Goal: Transaction & Acquisition: Purchase product/service

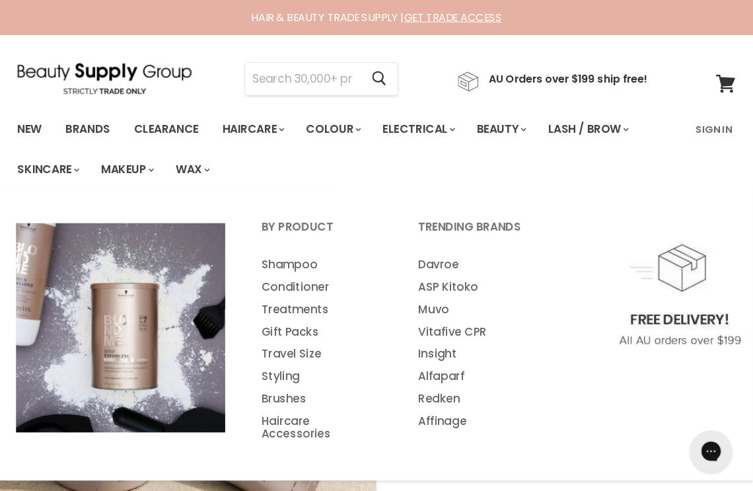
scroll to position [4, 0]
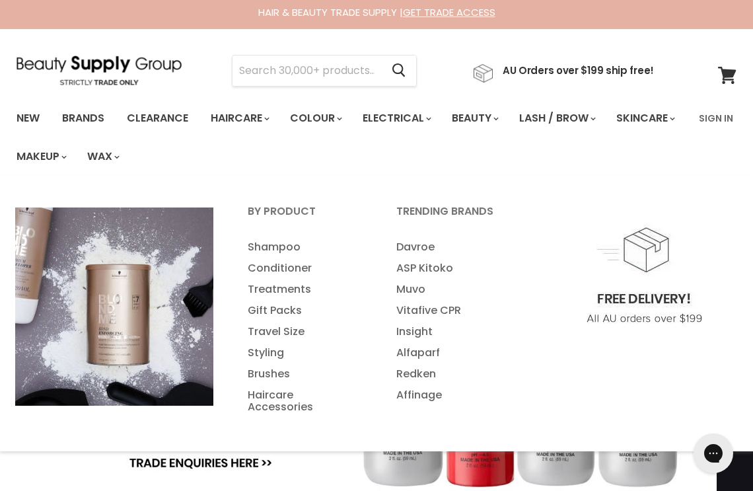
click at [427, 370] on link "Redken" at bounding box center [453, 373] width 146 height 21
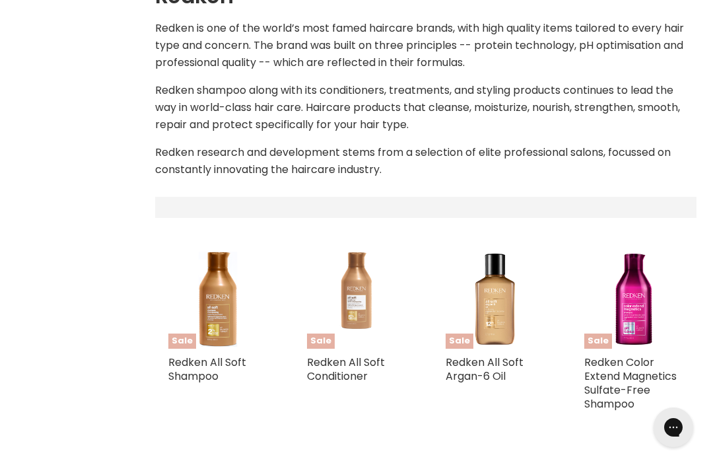
select select "manual"
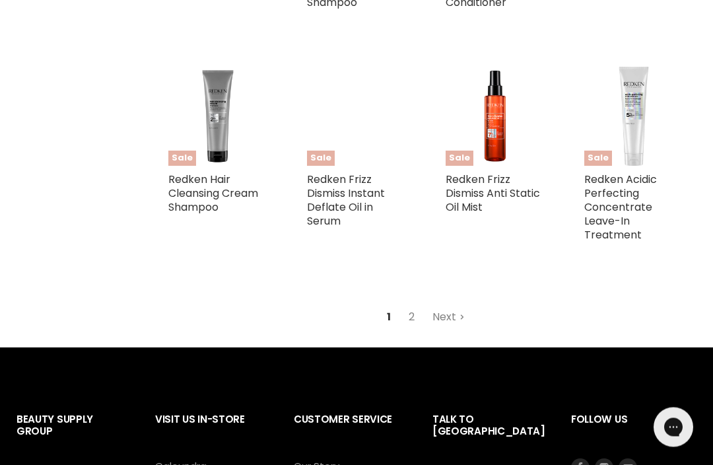
scroll to position [2833, 0]
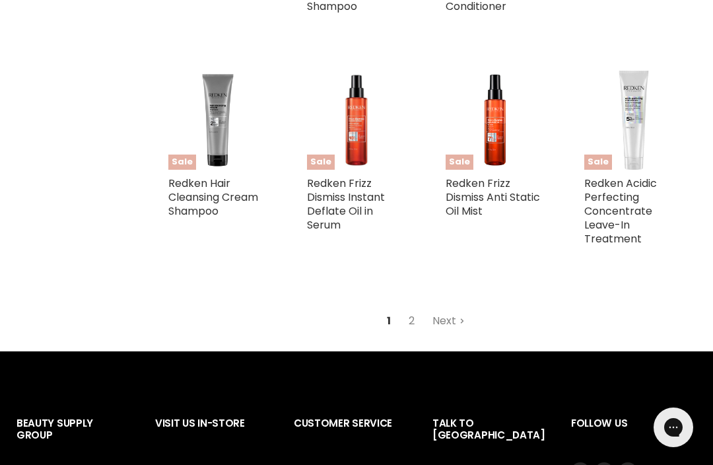
click at [466, 309] on link "Next" at bounding box center [448, 321] width 47 height 24
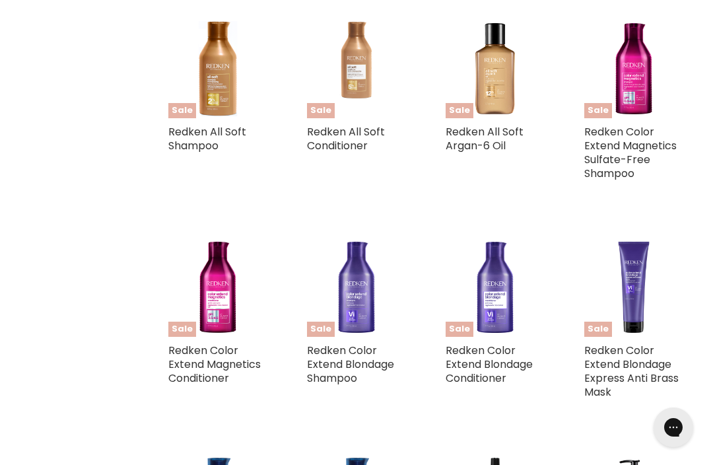
select select "manual"
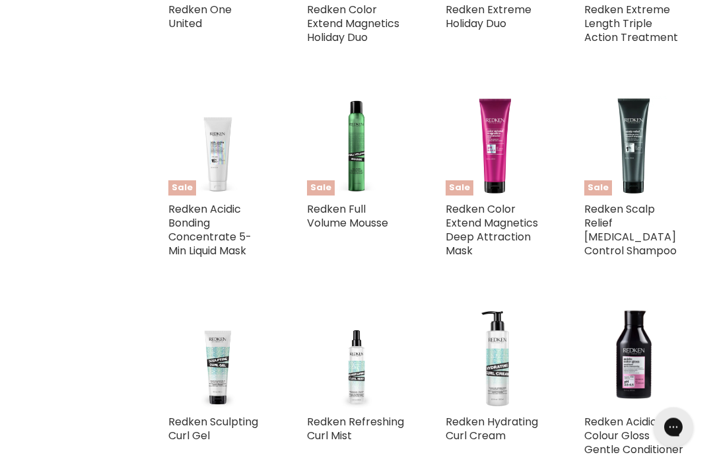
scroll to position [1714, 0]
click at [226, 413] on link "Redken Sculpting Curl Gel" at bounding box center [213, 427] width 90 height 29
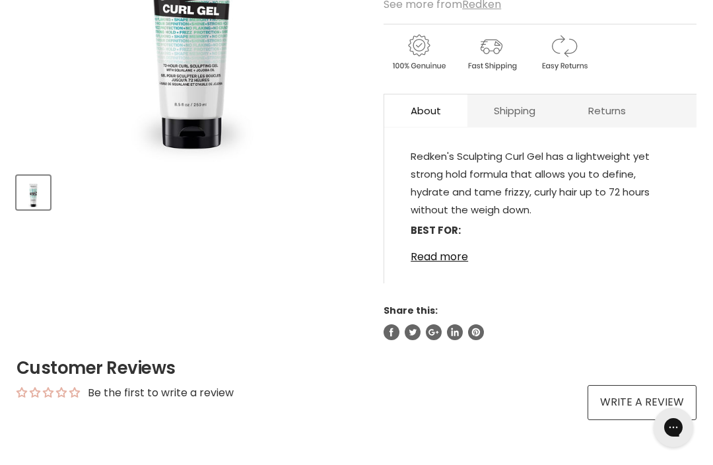
scroll to position [385, 0]
click at [450, 262] on link "Read more" at bounding box center [540, 254] width 259 height 20
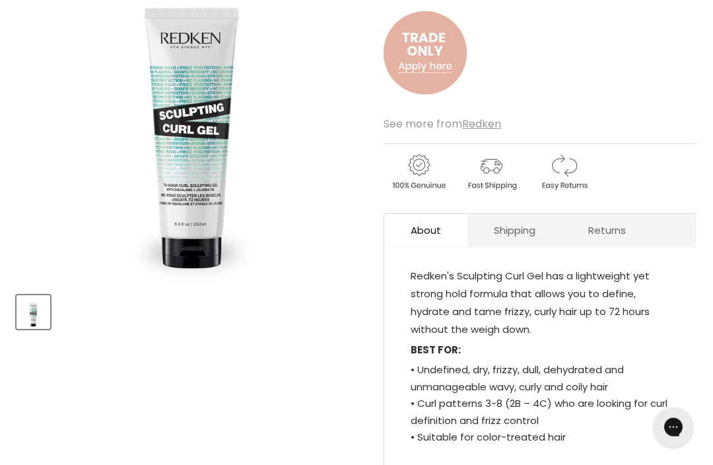
scroll to position [215, 0]
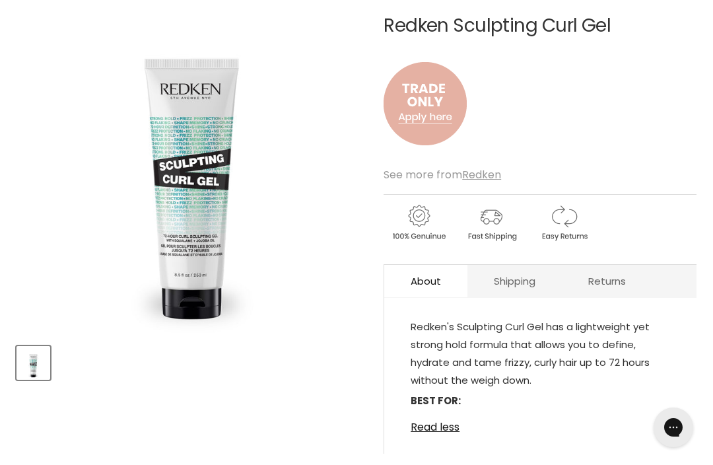
click at [193, 224] on img "Redken Sculpting Curl Gel image. Click or Scroll to Zoom." at bounding box center [192, 158] width 350 height 350
click at [325, 276] on img "Redken Sculpting Curl Gel image. Click or Scroll to Zoom." at bounding box center [190, 91] width 700 height 700
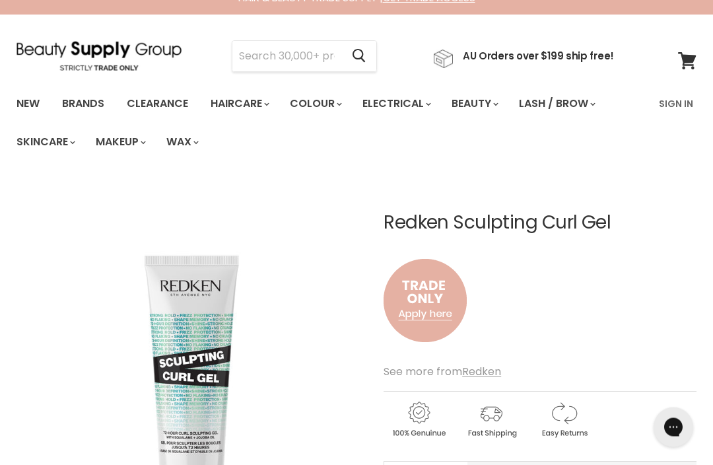
scroll to position [0, 0]
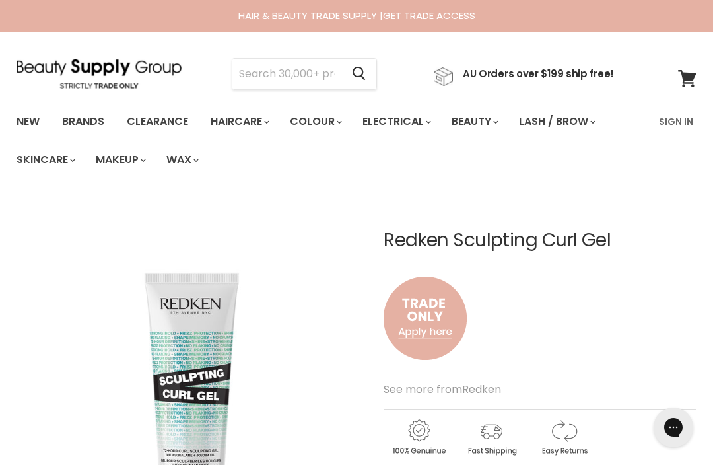
scroll to position [1, 0]
